Goal: Information Seeking & Learning: Learn about a topic

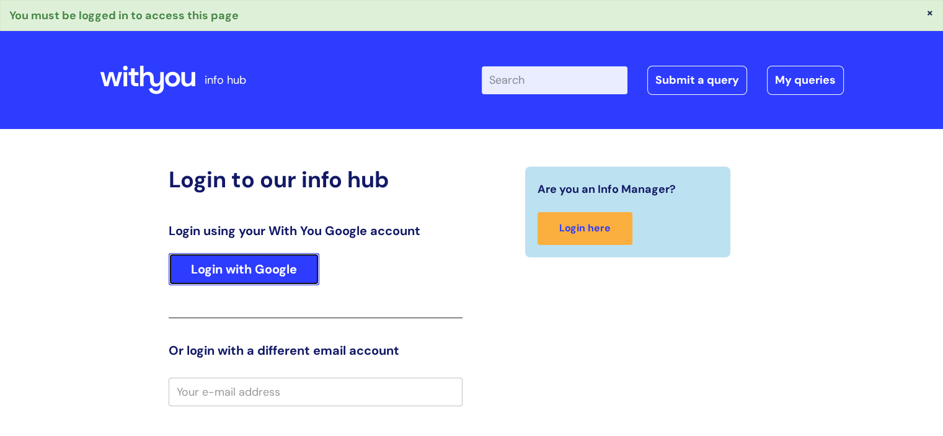
click at [203, 261] on link "Login with Google" at bounding box center [244, 269] width 151 height 32
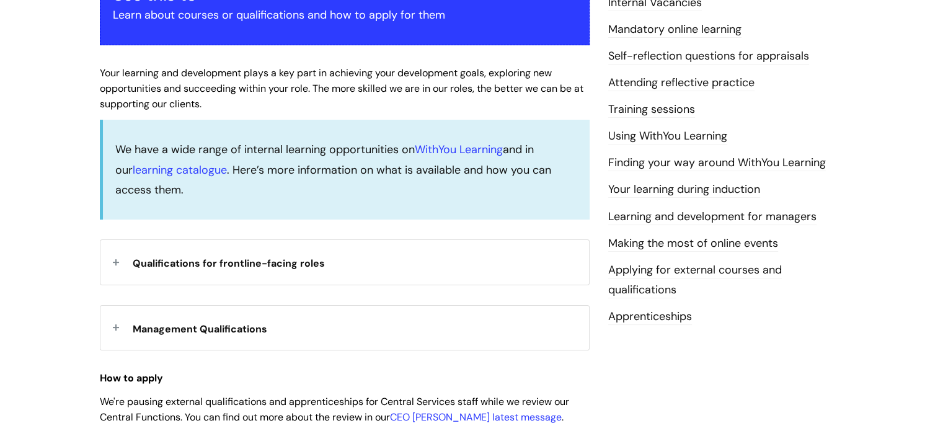
scroll to position [322, 0]
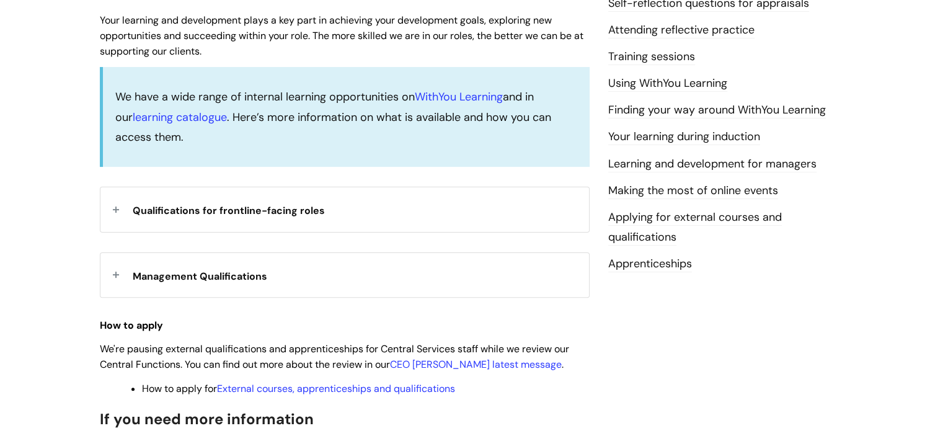
click at [230, 273] on span "Management Qualifications" at bounding box center [200, 276] width 135 height 13
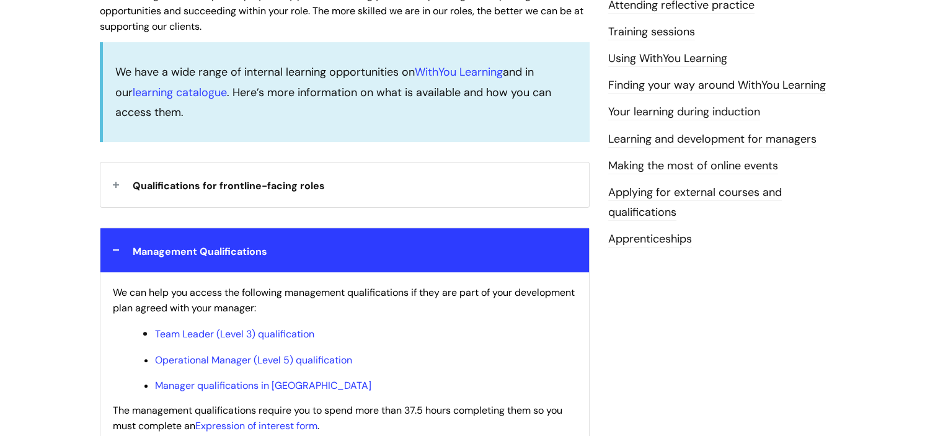
scroll to position [397, 0]
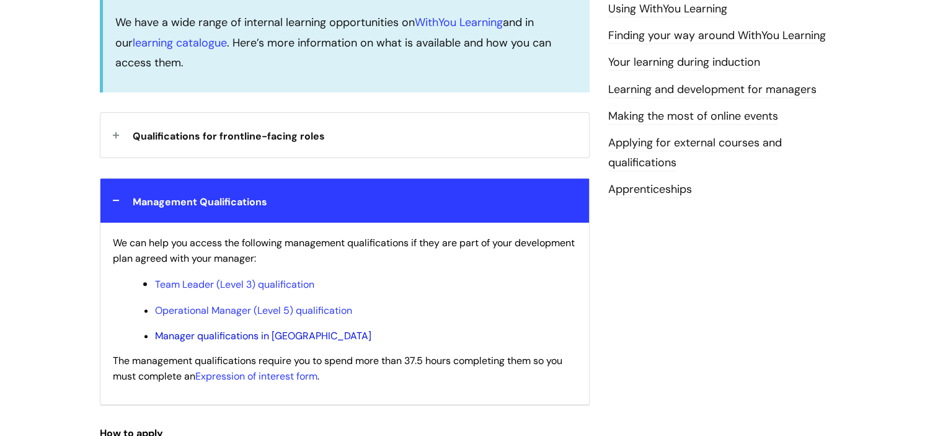
click at [231, 335] on link "Manager qualifications in Scotland" at bounding box center [263, 335] width 216 height 13
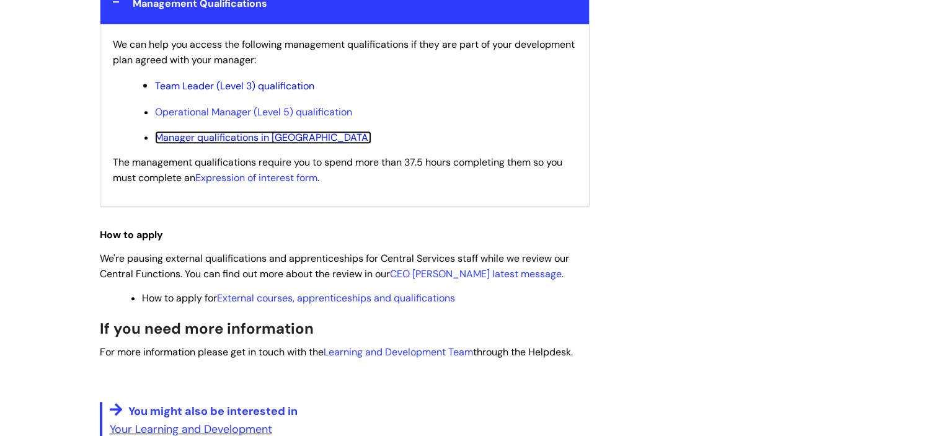
scroll to position [620, 0]
